Goal: Task Accomplishment & Management: Use online tool/utility

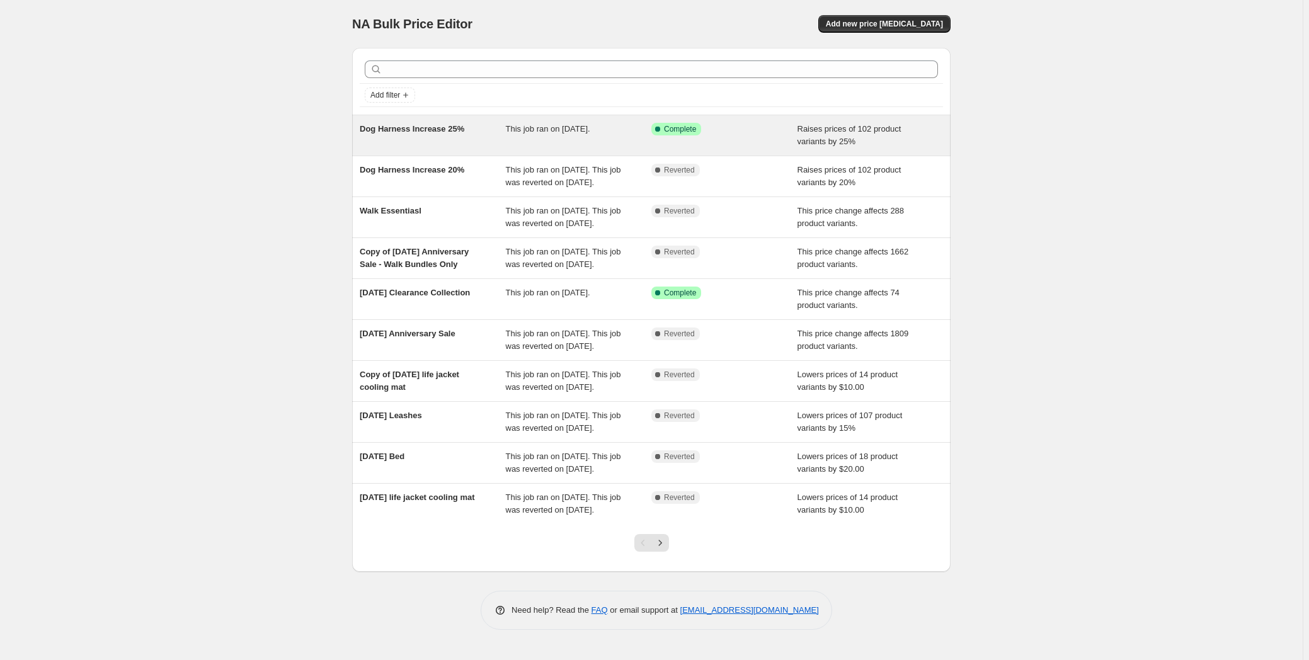
click at [558, 146] on div "This job ran on [DATE]." at bounding box center [579, 135] width 146 height 25
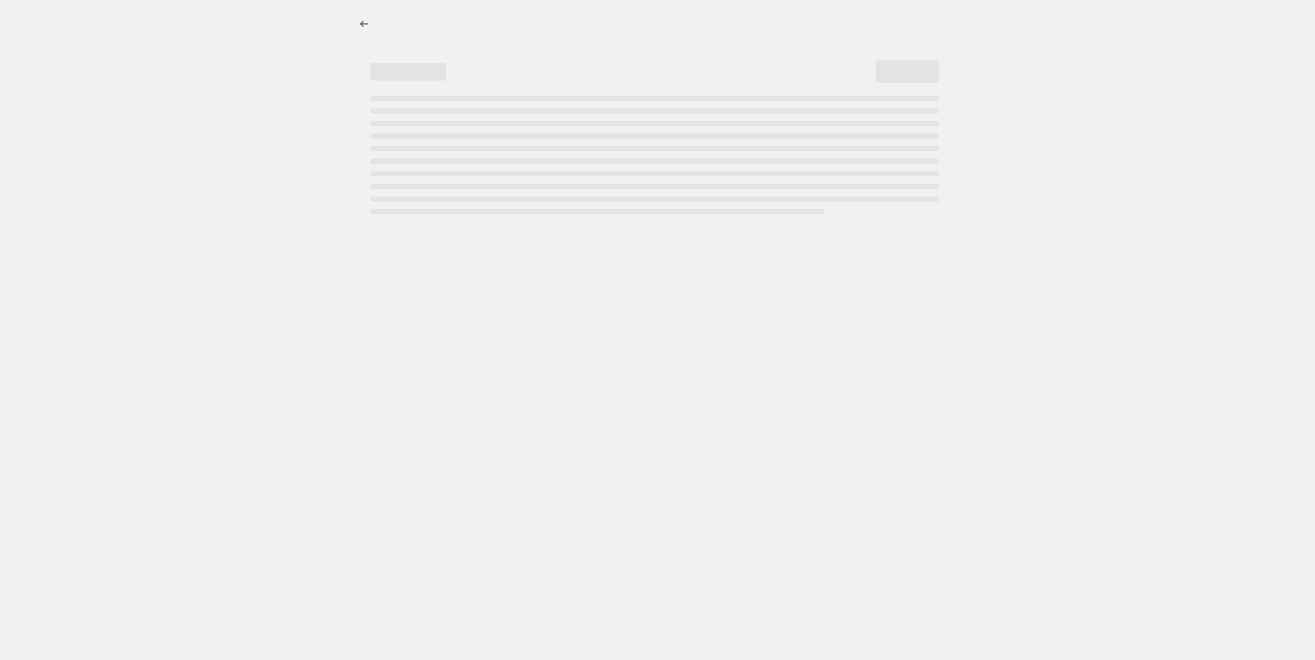
select select "percentage"
select select "remove"
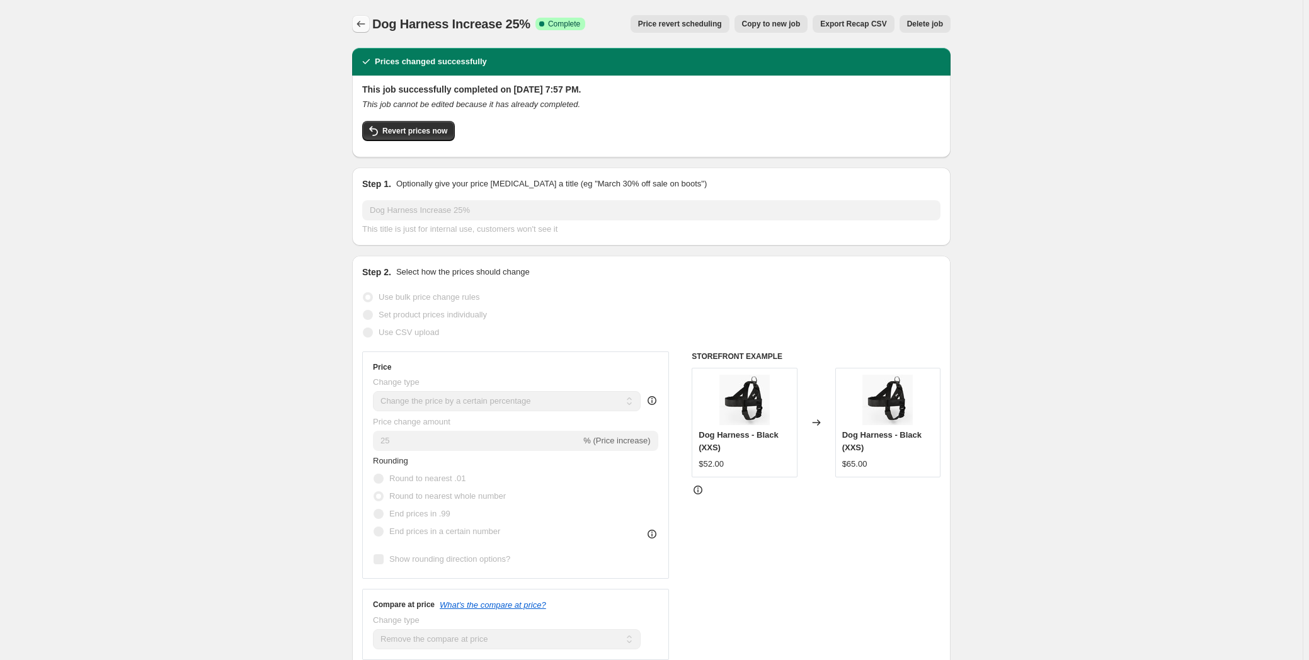
click at [355, 26] on button "Price change jobs" at bounding box center [361, 24] width 18 height 18
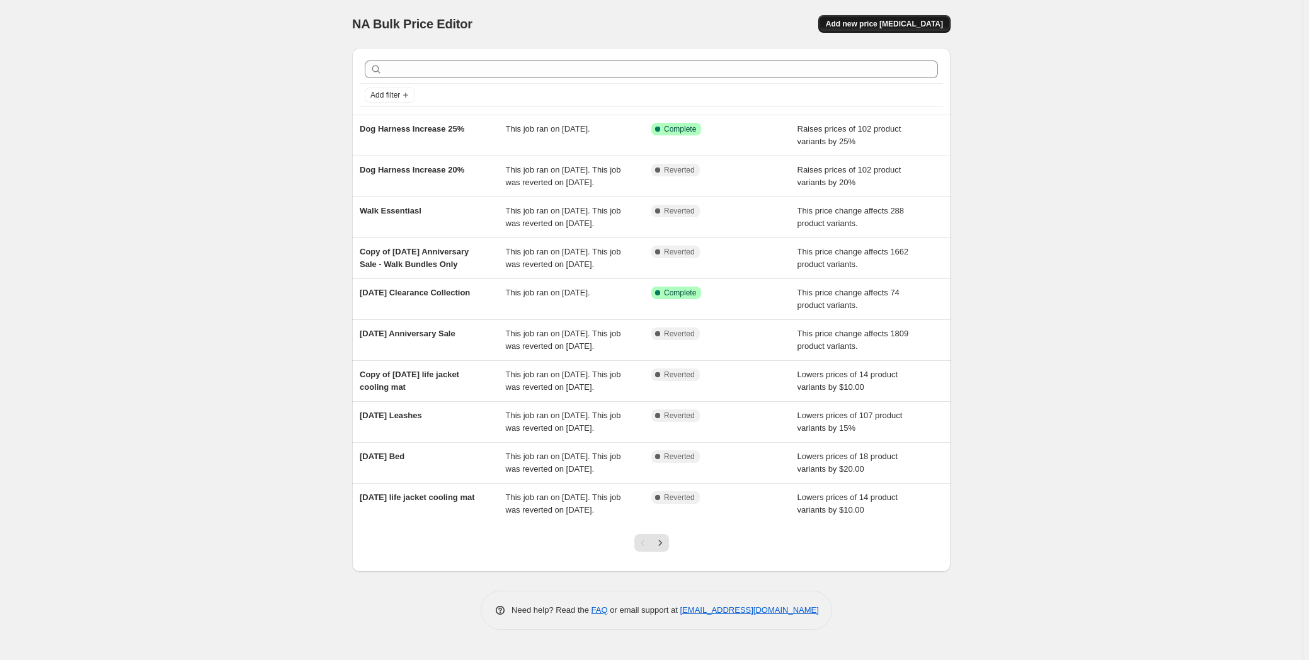
click at [927, 32] on button "Add new price [MEDICAL_DATA]" at bounding box center [884, 24] width 132 height 18
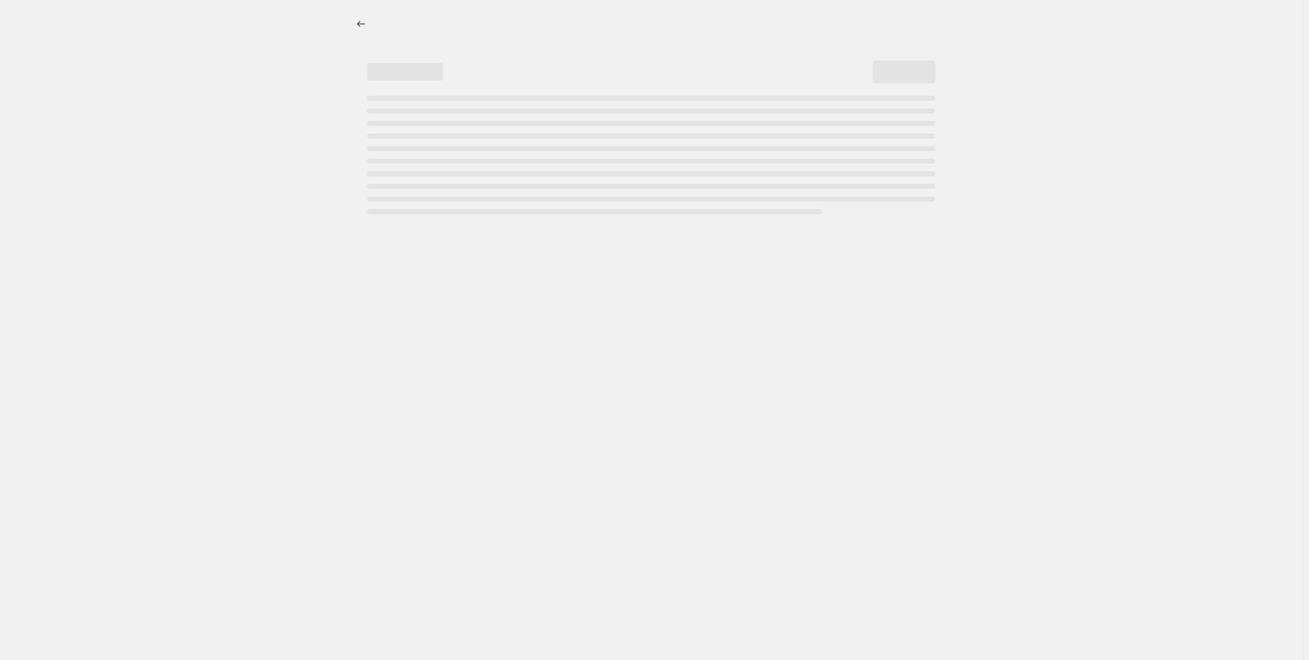
select select "percentage"
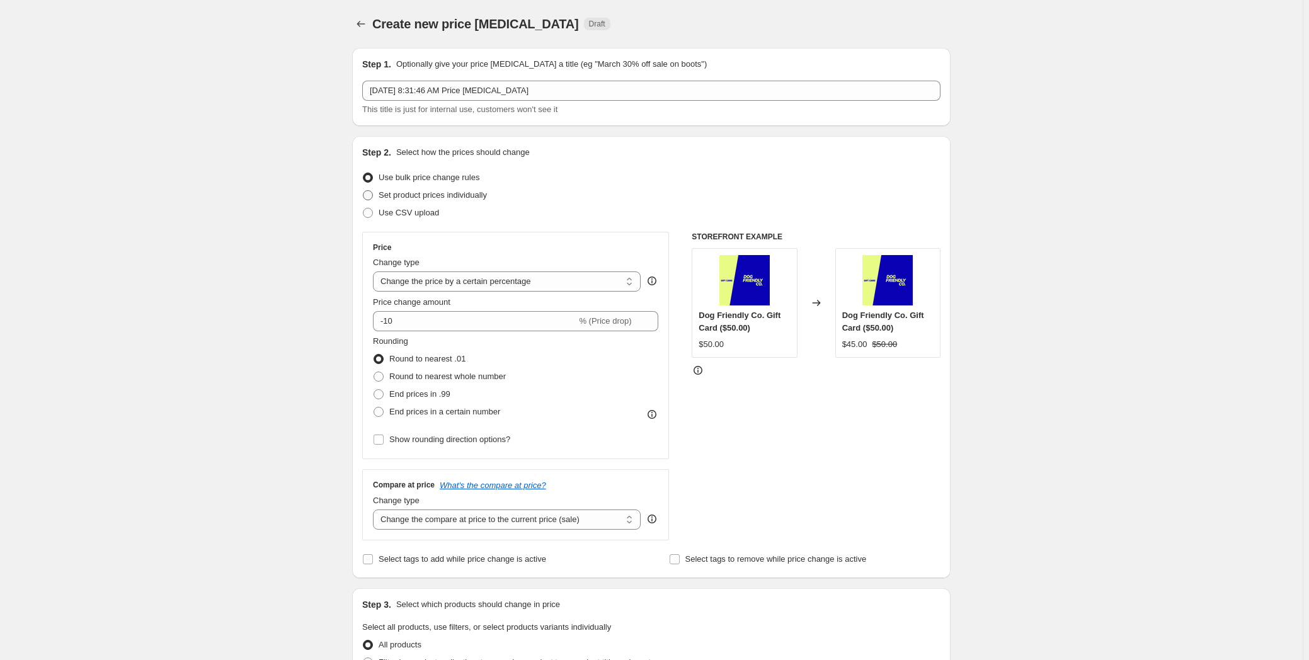
click at [409, 193] on span "Set product prices individually" at bounding box center [433, 194] width 108 height 9
click at [364, 191] on input "Set product prices individually" at bounding box center [363, 190] width 1 height 1
radio input "true"
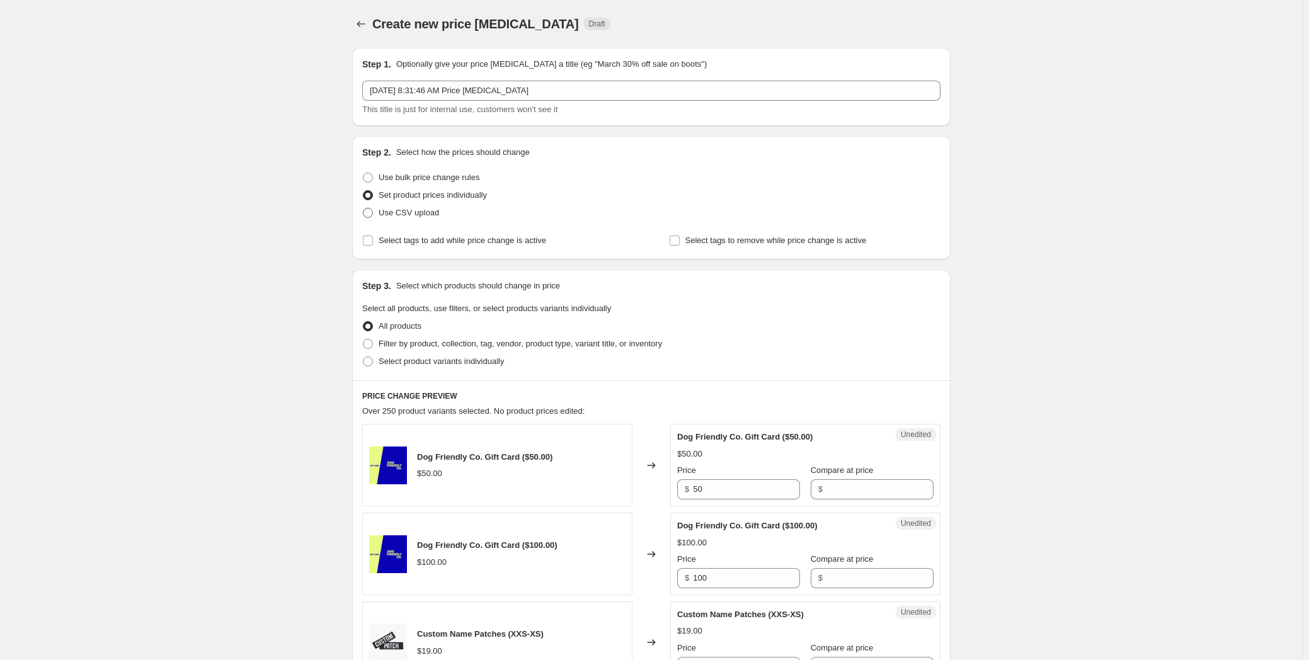
click at [408, 214] on span "Use CSV upload" at bounding box center [409, 212] width 60 height 9
click at [364, 209] on input "Use CSV upload" at bounding box center [363, 208] width 1 height 1
radio input "true"
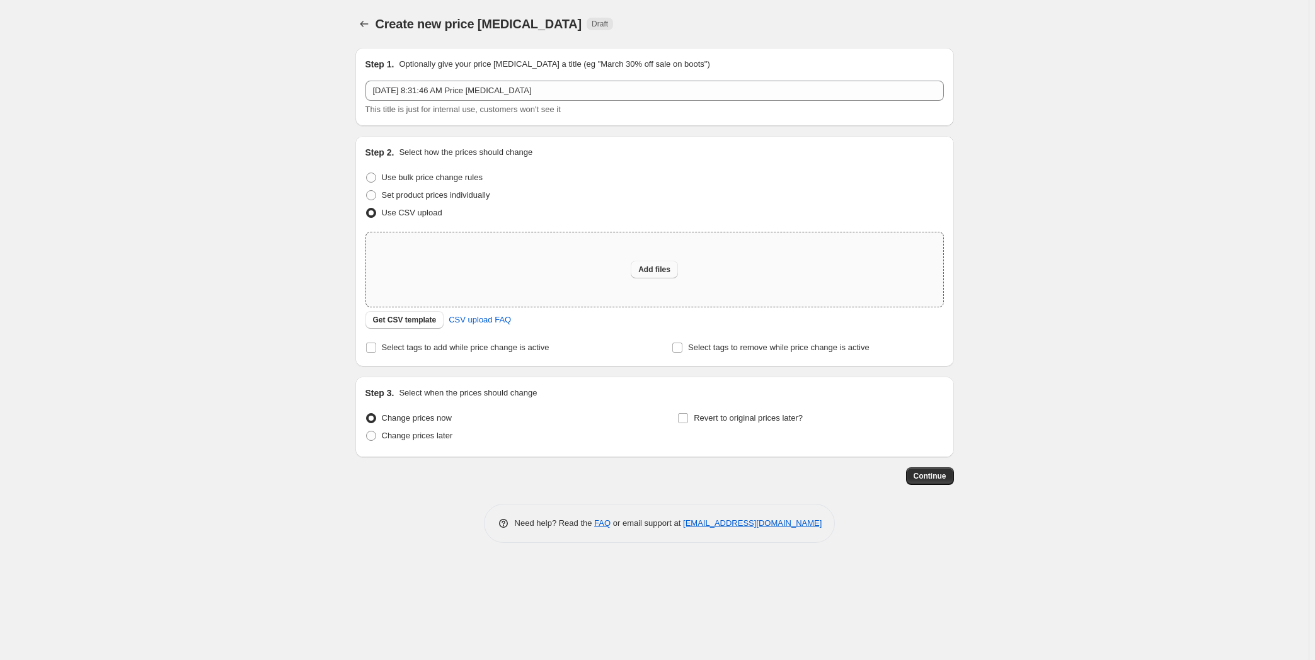
click at [650, 264] on button "Add files" at bounding box center [654, 270] width 47 height 18
click at [376, 173] on span at bounding box center [371, 178] width 10 height 10
click at [367, 173] on input "Use bulk price change rules" at bounding box center [366, 173] width 1 height 1
radio input "true"
select select "percentage"
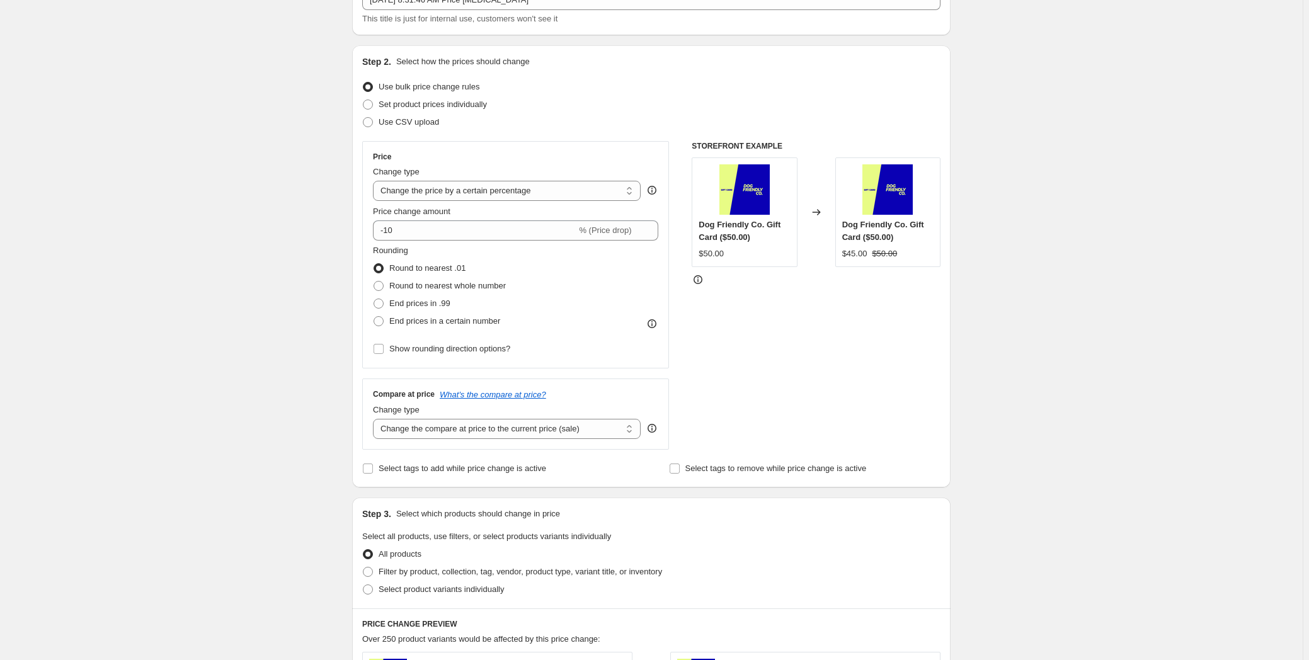
scroll to position [114, 0]
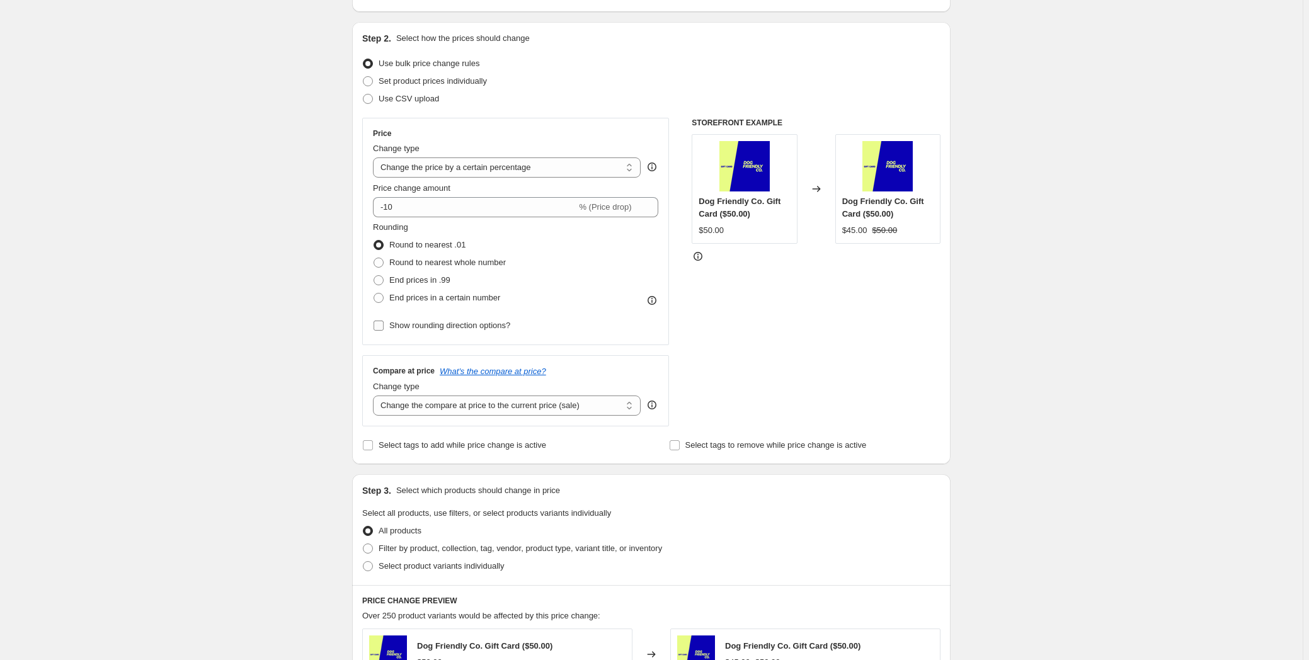
click at [389, 324] on label "Show rounding direction options?" at bounding box center [441, 326] width 137 height 18
click at [384, 324] on input "Show rounding direction options?" at bounding box center [379, 326] width 10 height 10
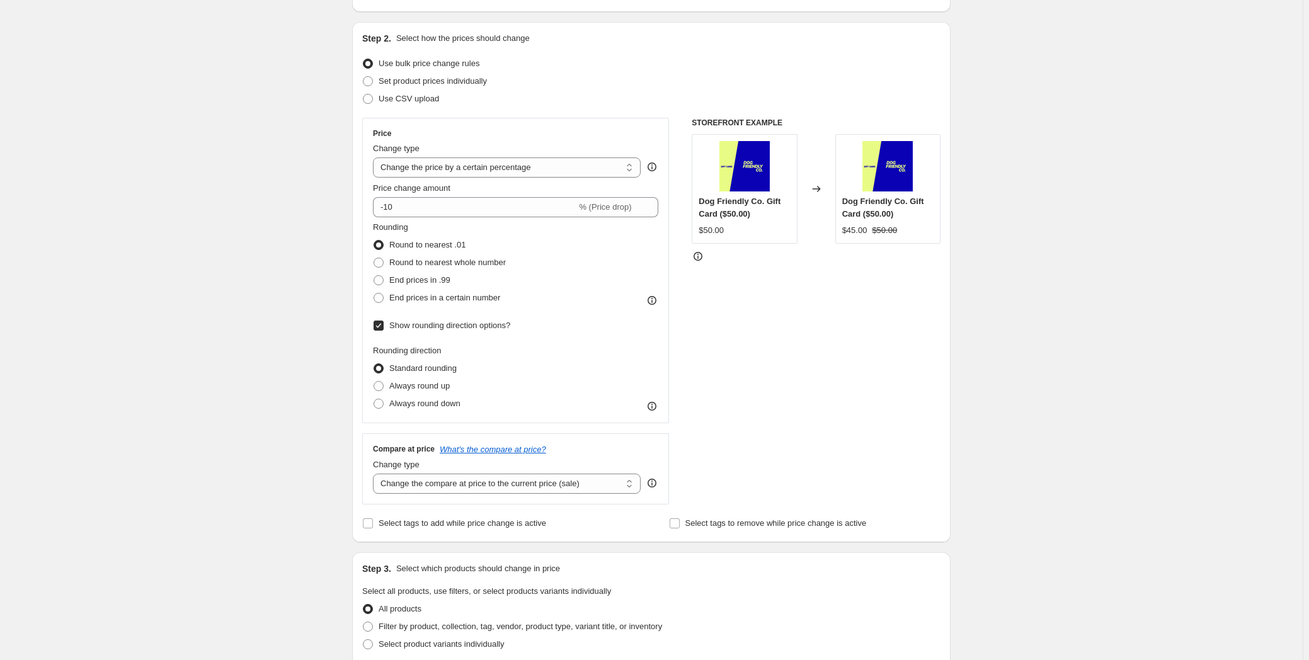
click at [387, 324] on label "Show rounding direction options?" at bounding box center [441, 326] width 137 height 18
click at [384, 324] on input "Show rounding direction options?" at bounding box center [379, 326] width 10 height 10
checkbox input "false"
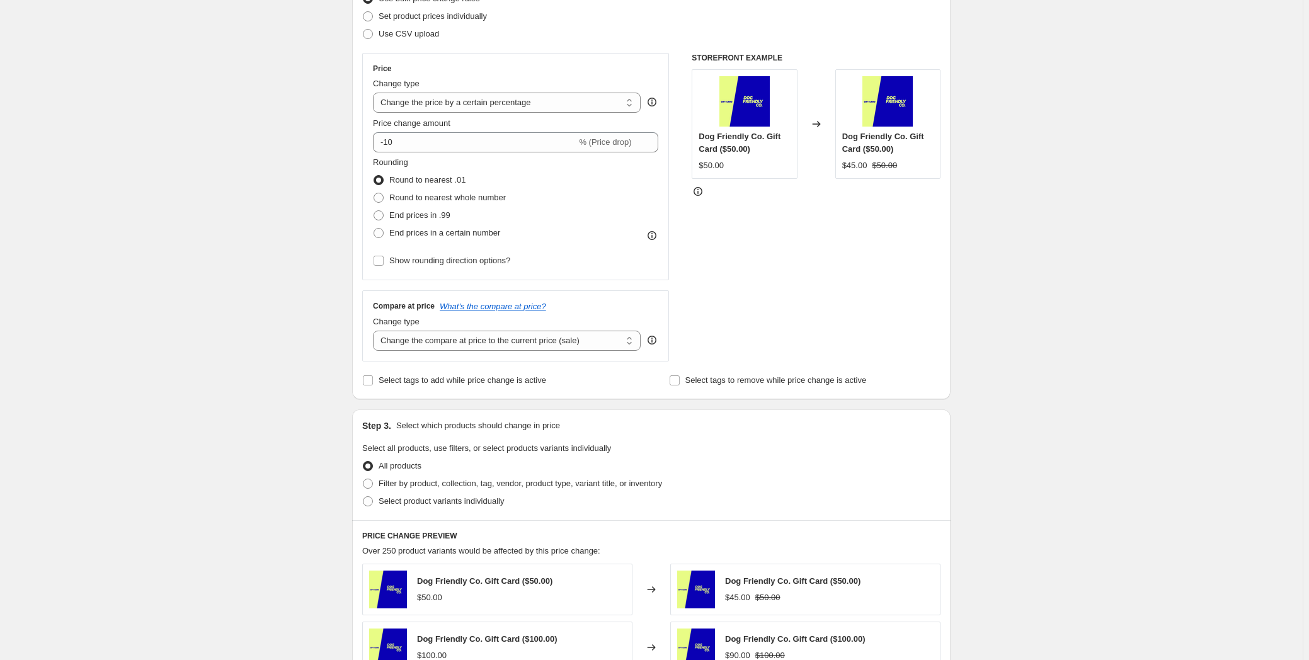
scroll to position [0, 0]
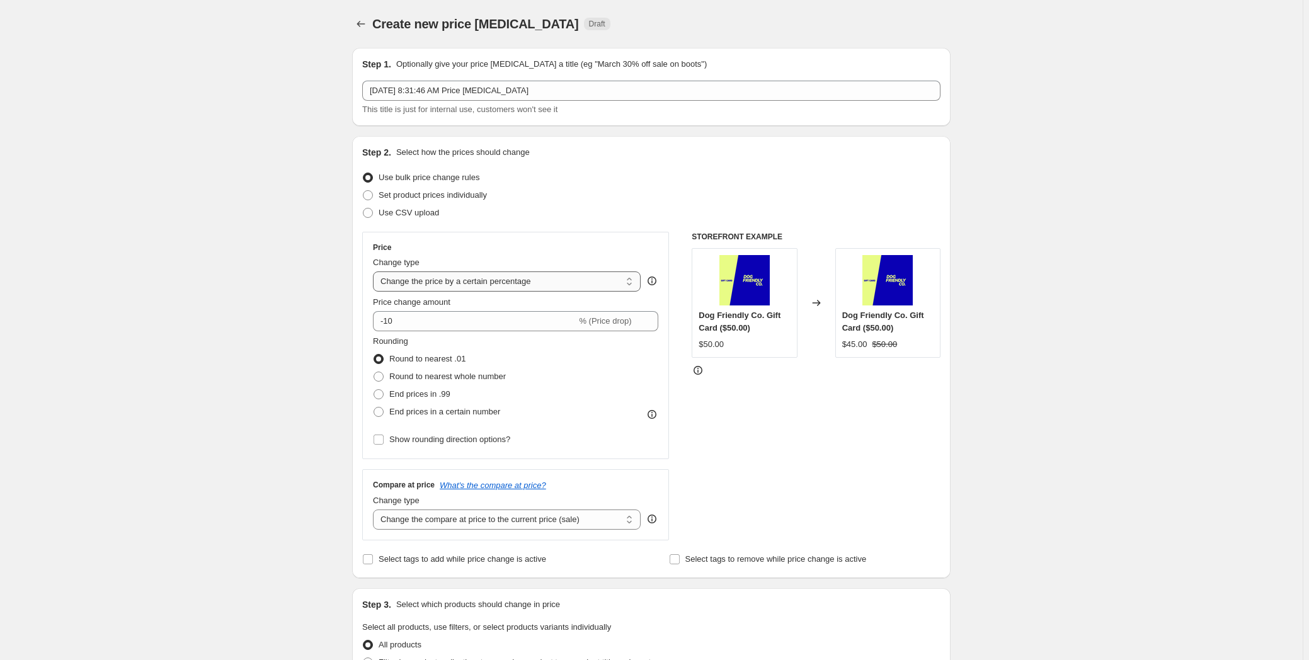
click at [461, 290] on select "Change the price to a certain amount Change the price by a certain amount Chang…" at bounding box center [507, 282] width 268 height 20
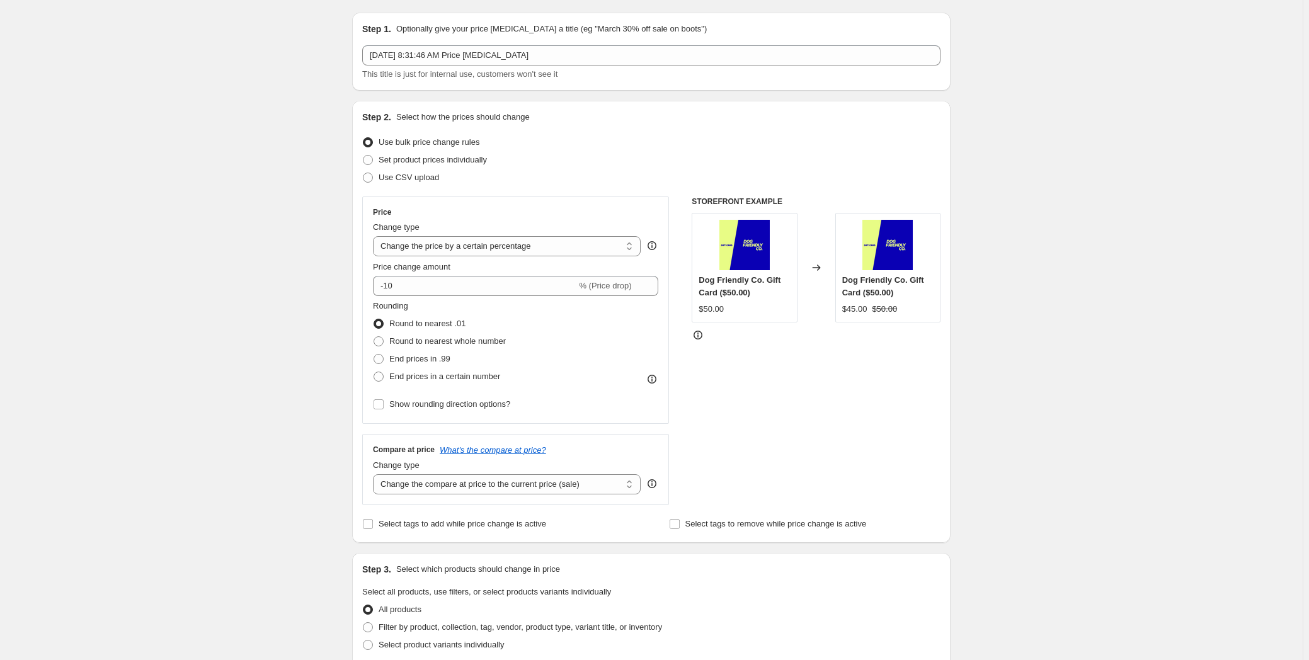
scroll to position [171, 0]
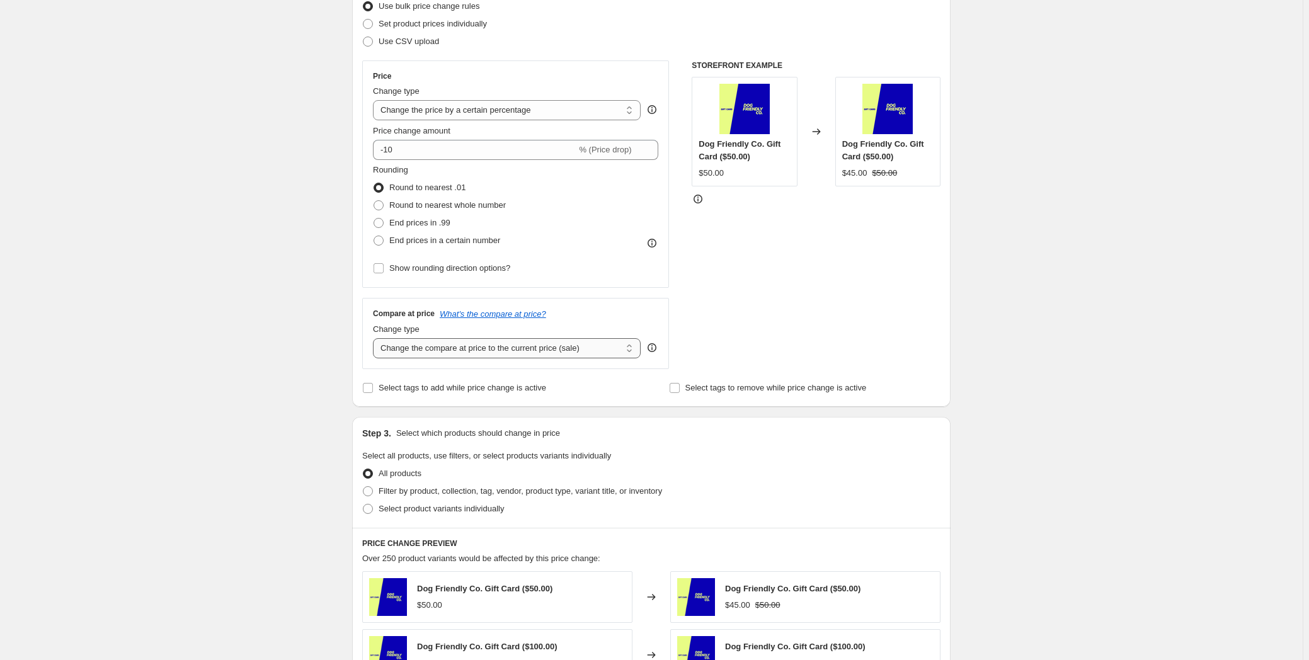
click at [507, 351] on select "Change the compare at price to the current price (sale) Change the compare at p…" at bounding box center [507, 348] width 268 height 20
click at [590, 346] on select "Change the compare at price to the current price (sale) Change the compare at p…" at bounding box center [507, 348] width 268 height 20
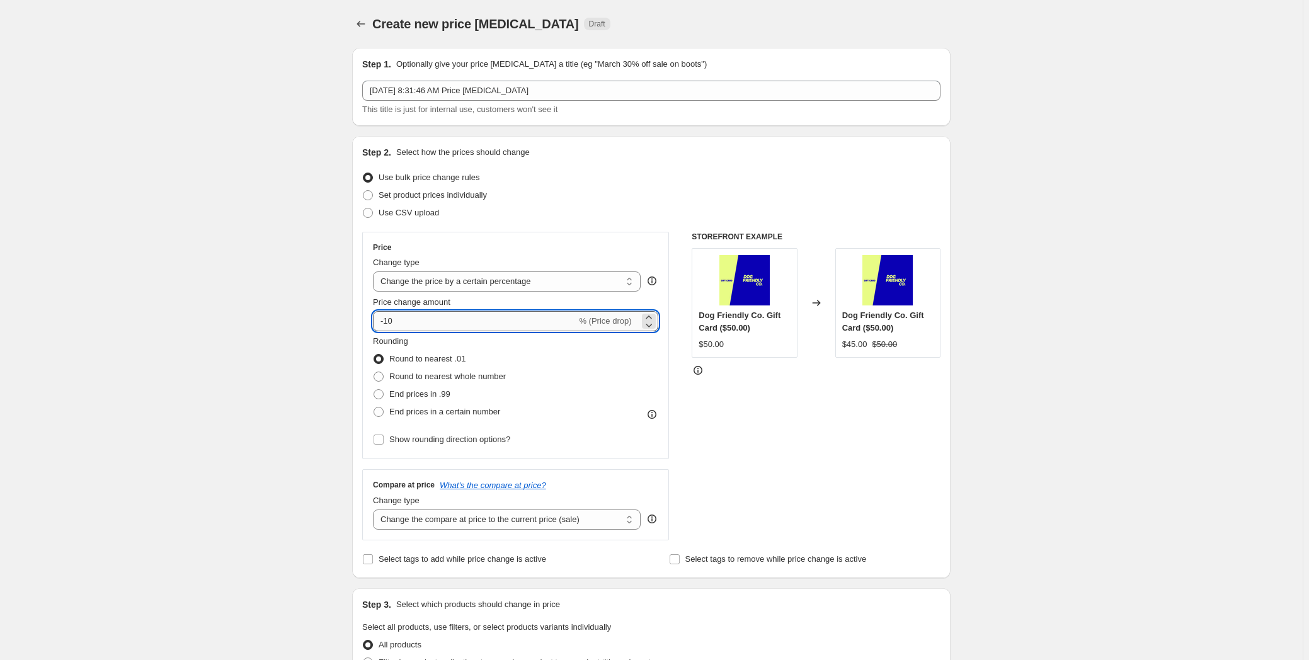
click at [430, 323] on input "-10" at bounding box center [475, 321] width 204 height 20
click at [630, 323] on span "% (Price drop)" at bounding box center [605, 320] width 52 height 9
click at [528, 320] on input "-10" at bounding box center [475, 321] width 204 height 20
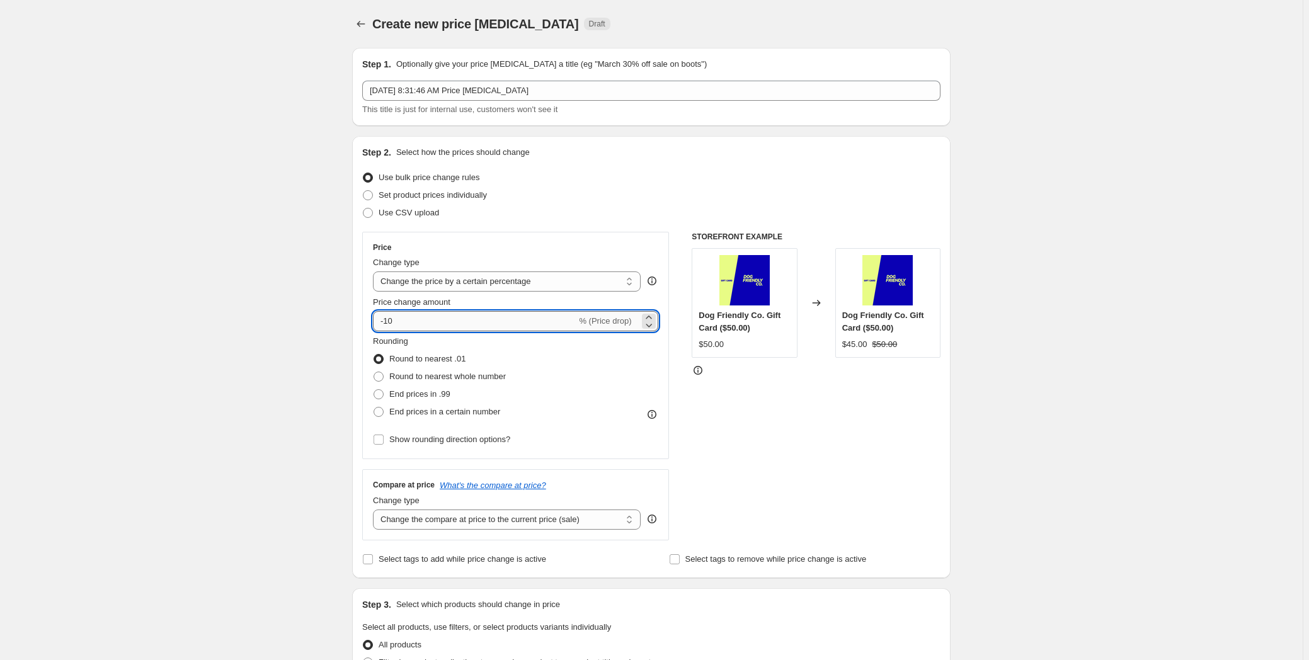
type input "-1"
type input "1"
type input "0"
type input "1"
type input "2"
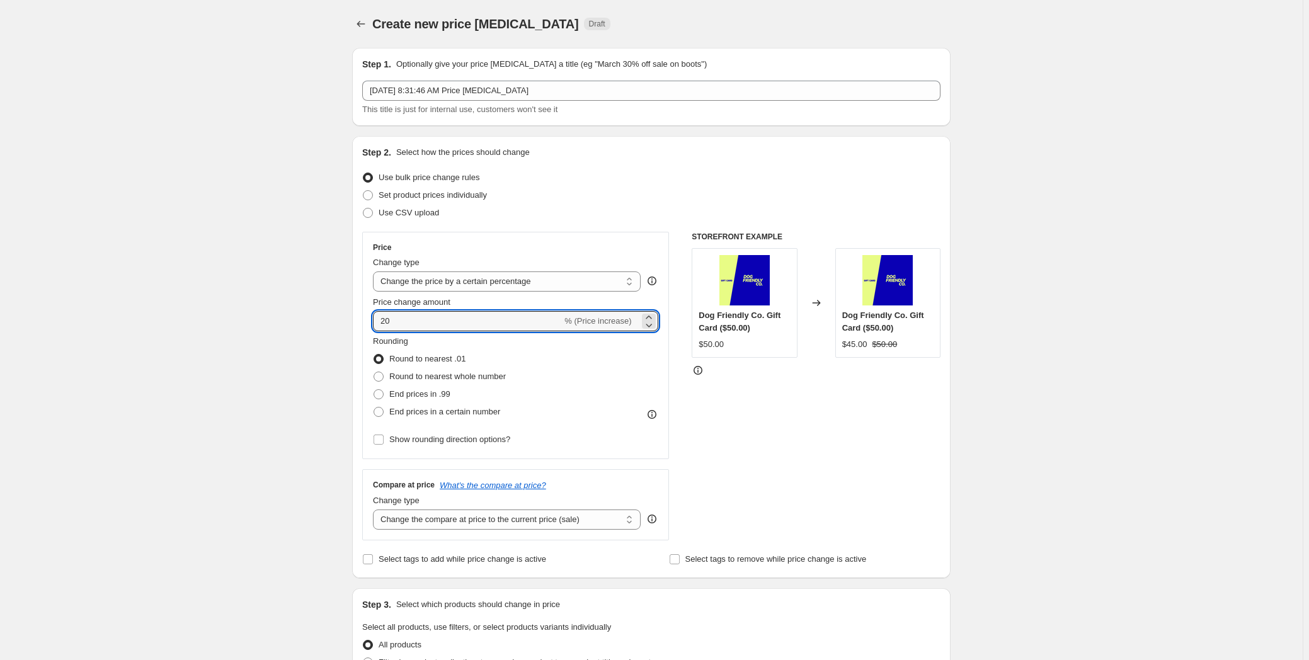
type input "20"
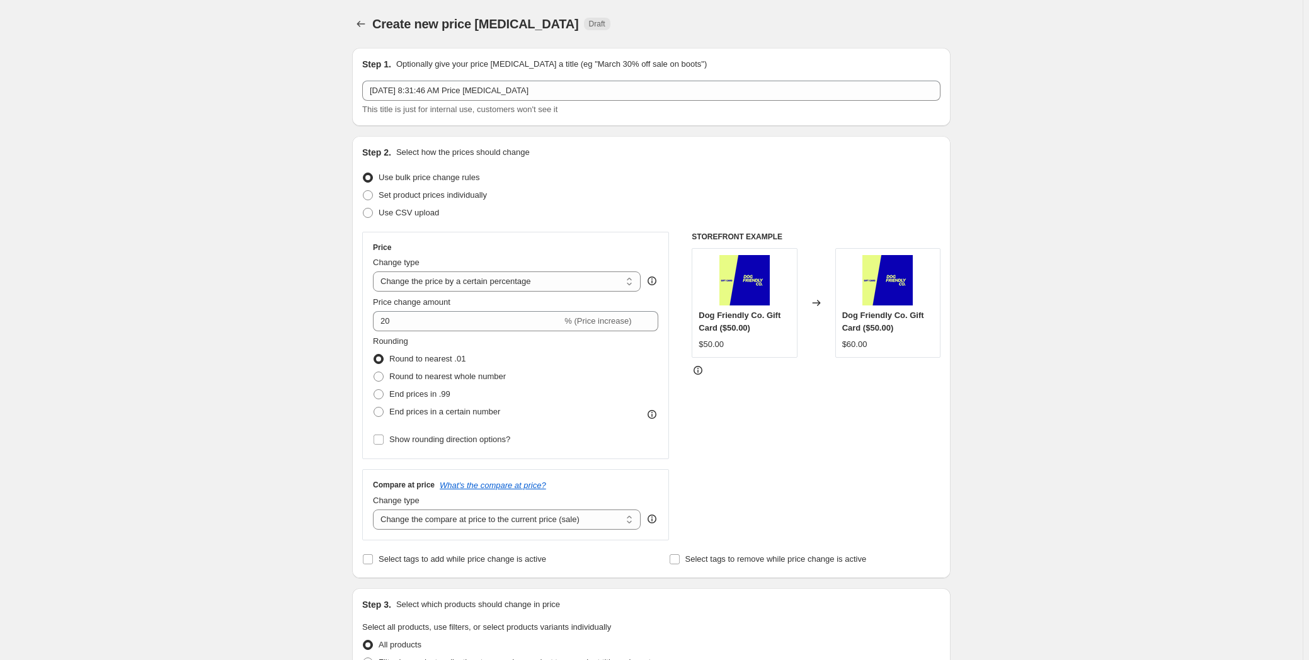
click at [324, 293] on div "Create new price [MEDICAL_DATA]. This page is ready Create new price [MEDICAL_D…" at bounding box center [651, 629] width 1303 height 1259
click at [450, 329] on input "20" at bounding box center [467, 321] width 189 height 20
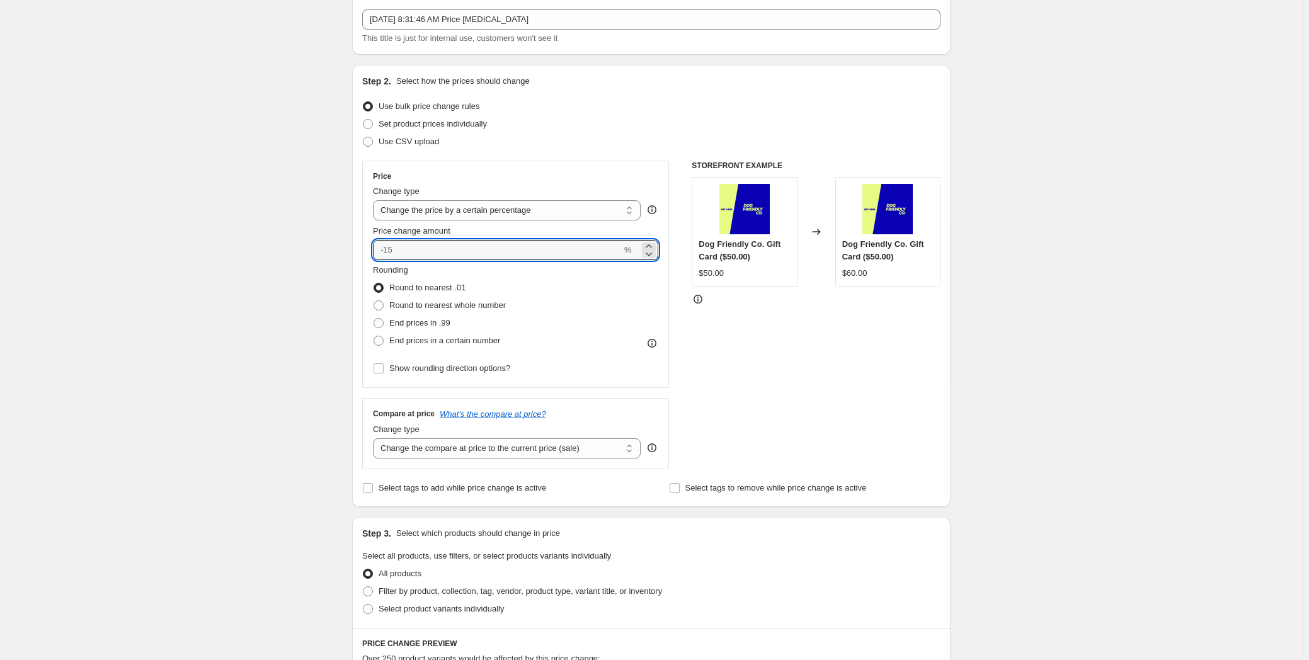
scroll to position [114, 0]
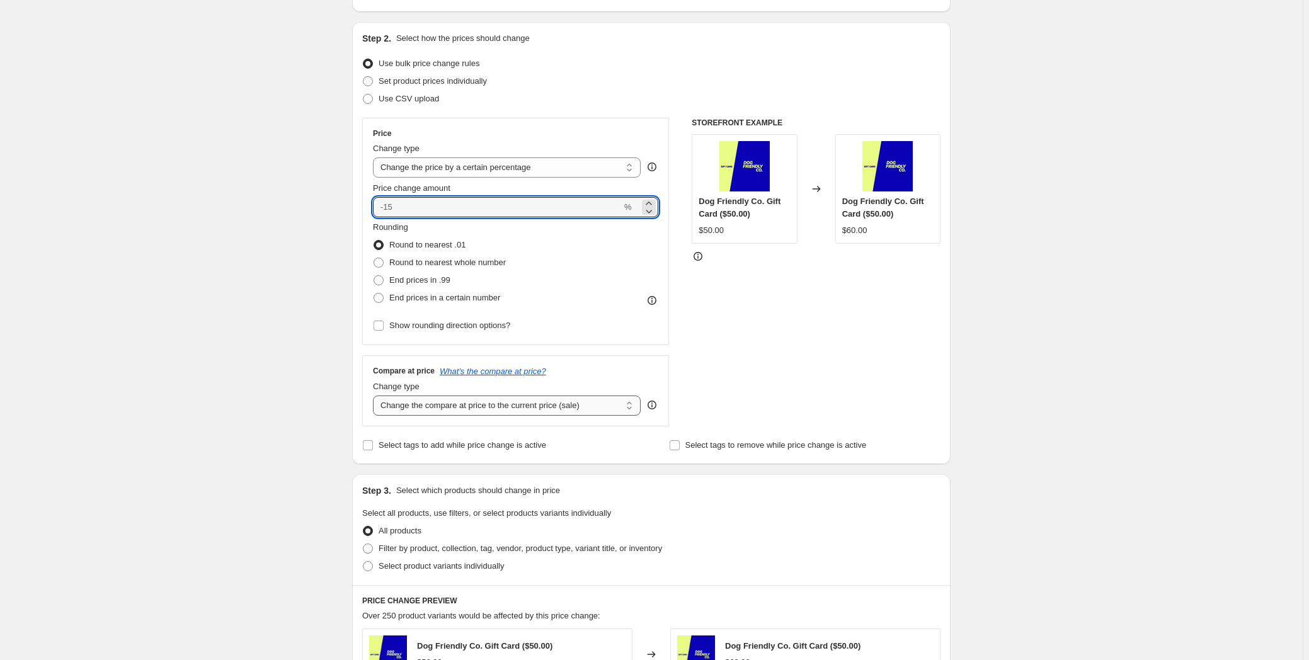
type input "0"
click at [511, 406] on select "Change the compare at price to the current price (sale) Change the compare at p…" at bounding box center [507, 406] width 268 height 20
click at [145, 422] on div "Create new price [MEDICAL_DATA]. This page is ready Create new price [MEDICAL_D…" at bounding box center [651, 515] width 1303 height 1259
click at [239, 297] on div "Create new price [MEDICAL_DATA]. This page is ready Create new price [MEDICAL_D…" at bounding box center [651, 515] width 1303 height 1259
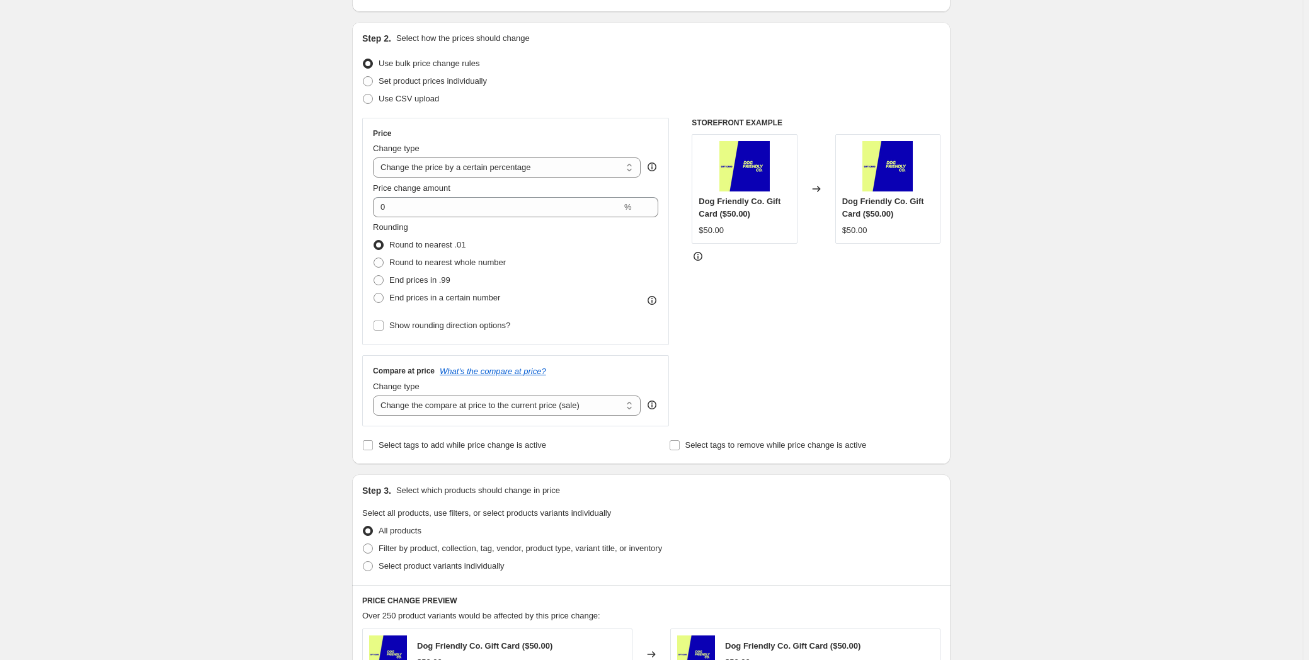
drag, startPoint x: 313, startPoint y: 132, endPoint x: 274, endPoint y: 69, distance: 74.7
click at [306, 128] on div "Create new price [MEDICAL_DATA]. This page is ready Create new price [MEDICAL_D…" at bounding box center [651, 515] width 1303 height 1259
